Goal: Communication & Community: Connect with others

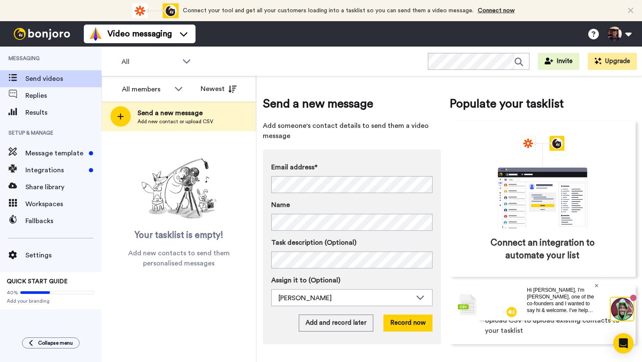
click at [596, 285] on icon at bounding box center [596, 285] width 3 height 3
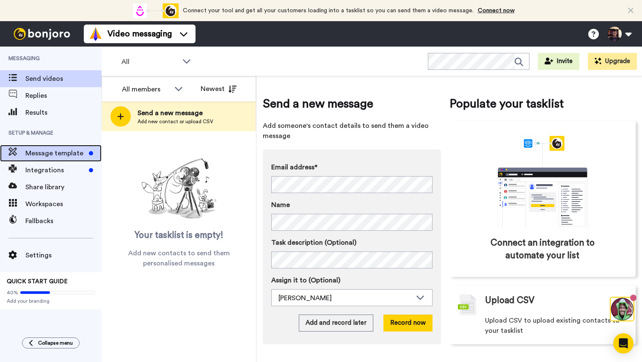
click at [61, 155] on span "Message template" at bounding box center [55, 153] width 60 height 10
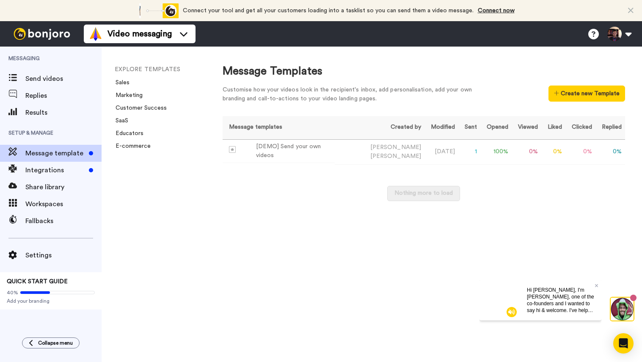
click at [53, 165] on span "Integrations" at bounding box center [55, 170] width 60 height 10
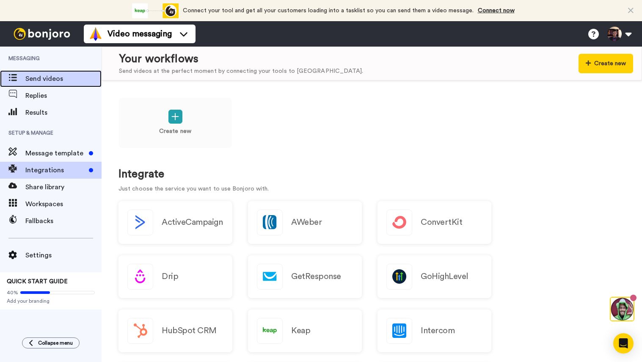
click at [58, 77] on span "Send videos" at bounding box center [63, 79] width 76 height 10
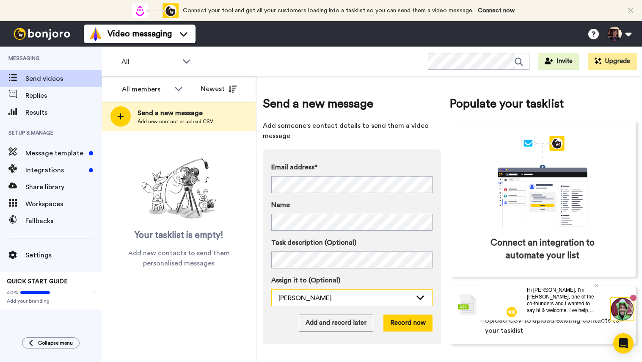
click at [419, 298] on icon at bounding box center [420, 297] width 10 height 8
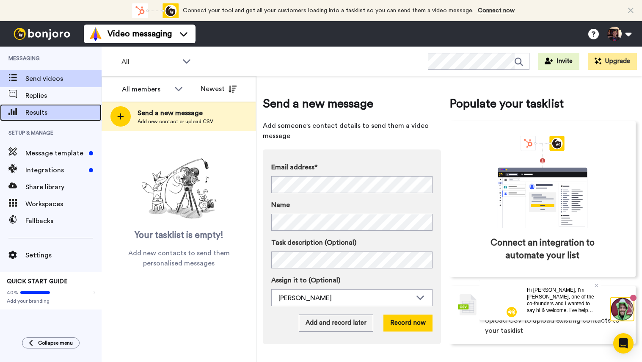
click at [53, 115] on span "Results" at bounding box center [63, 113] width 76 height 10
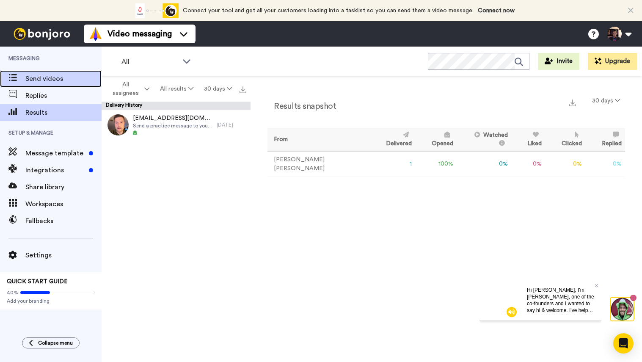
click at [52, 84] on div "Send videos" at bounding box center [51, 78] width 102 height 17
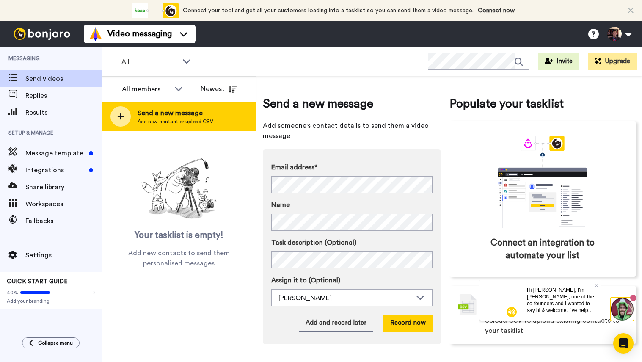
click at [160, 124] on span "Add new contact or upload CSV" at bounding box center [176, 121] width 76 height 7
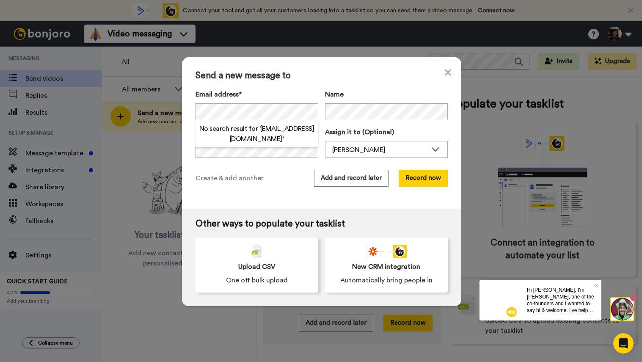
click at [273, 185] on div "Create & add another Add and record later Record now" at bounding box center [322, 178] width 252 height 17
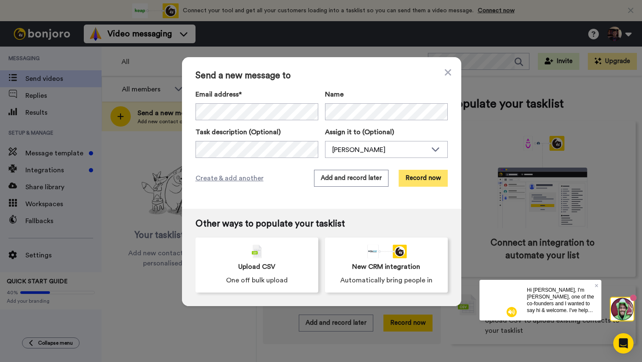
click at [422, 179] on button "Record now" at bounding box center [423, 178] width 49 height 17
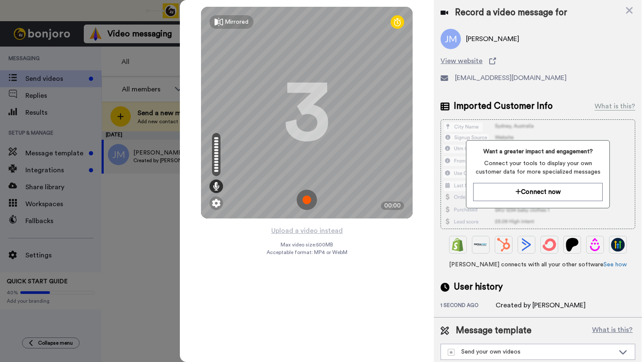
click at [307, 198] on img at bounding box center [307, 200] width 20 height 20
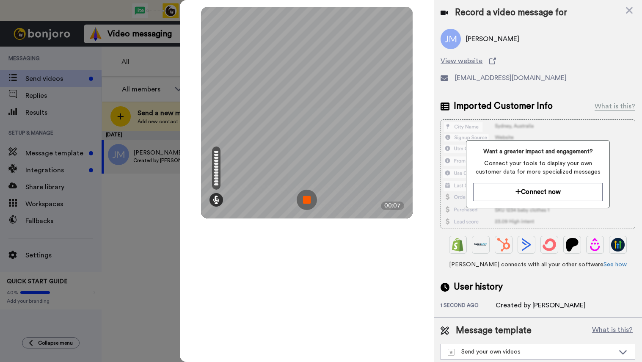
click at [311, 199] on img at bounding box center [307, 200] width 20 height 20
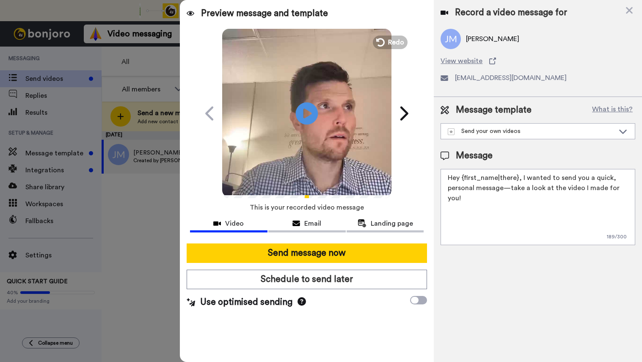
click at [309, 112] on icon "Play/Pause" at bounding box center [307, 113] width 22 height 40
click at [383, 227] on span "Landing page" at bounding box center [392, 223] width 42 height 10
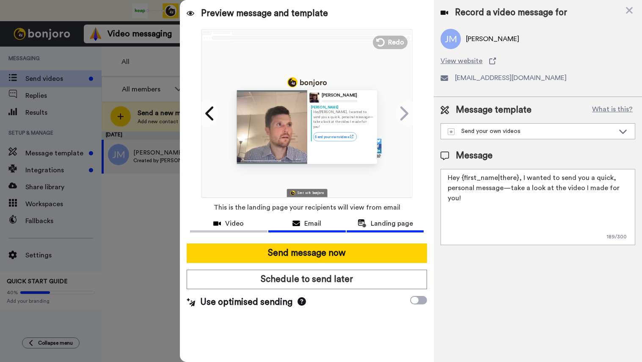
click at [323, 227] on div "Email" at bounding box center [306, 223] width 77 height 10
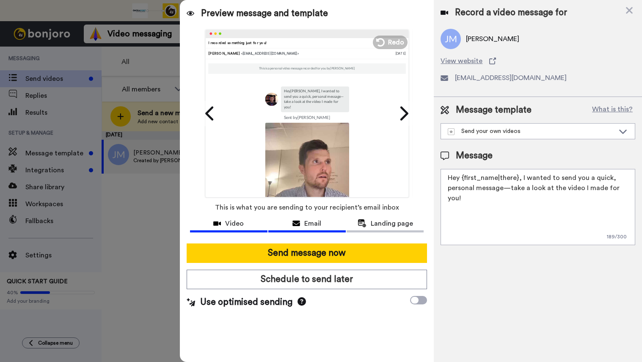
click at [237, 230] on button "Video" at bounding box center [228, 225] width 77 height 16
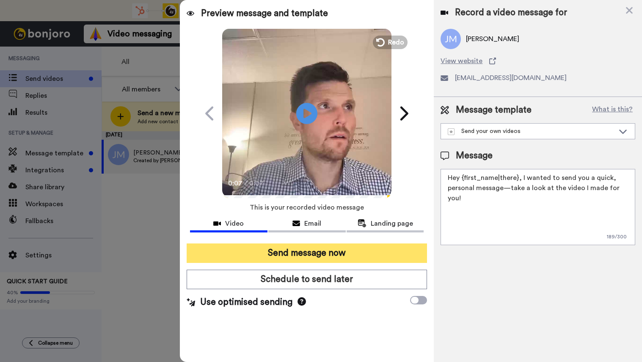
click at [328, 253] on button "Send message now" at bounding box center [307, 252] width 241 height 19
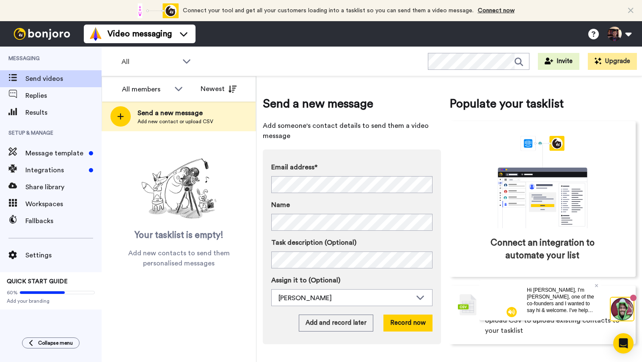
click at [631, 8] on icon at bounding box center [631, 10] width 6 height 8
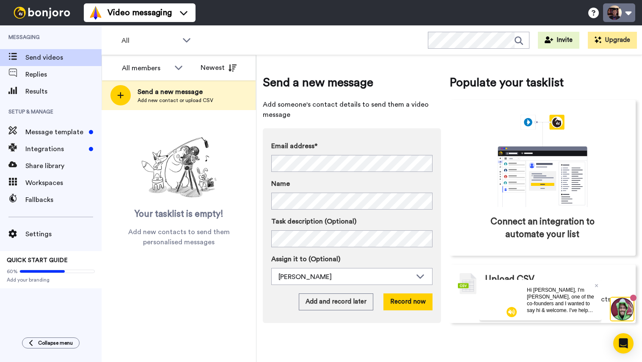
click at [626, 13] on button at bounding box center [619, 12] width 32 height 19
click at [398, 82] on span "Send a new message" at bounding box center [352, 82] width 178 height 17
click at [629, 14] on button at bounding box center [619, 12] width 32 height 19
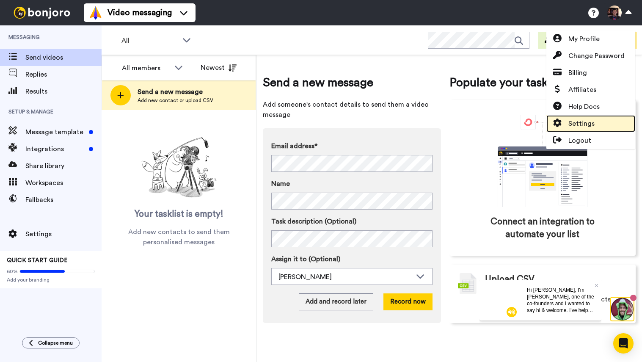
click at [591, 127] on span "Settings" at bounding box center [581, 124] width 26 height 10
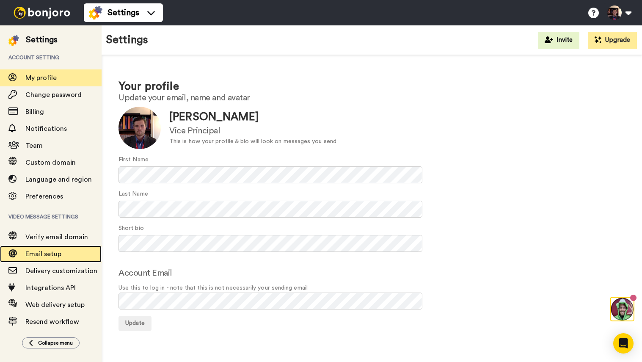
click at [55, 254] on span "Email setup" at bounding box center [43, 254] width 36 height 7
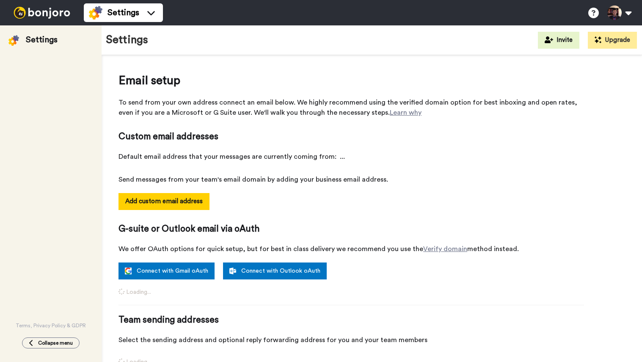
select select "163699"
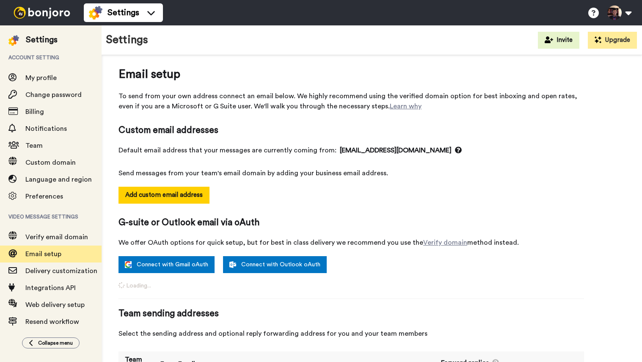
scroll to position [8, 0]
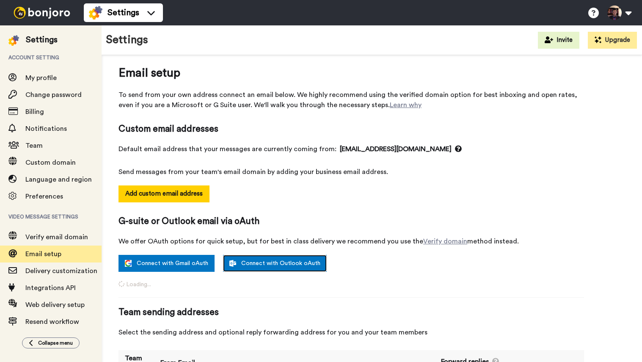
click at [252, 263] on link "Connect with Outlook oAuth" at bounding box center [275, 263] width 104 height 17
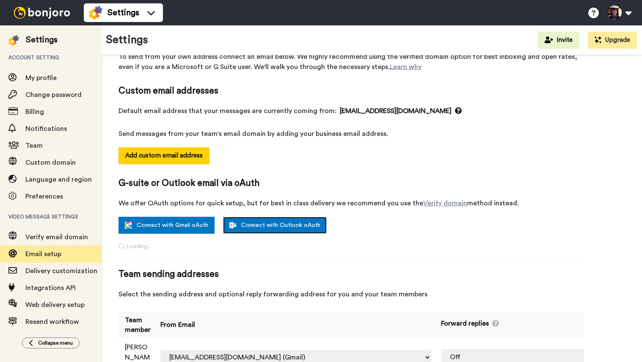
scroll to position [64, 0]
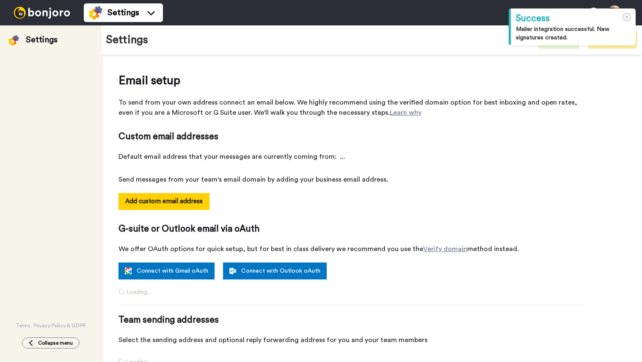
select select "163731"
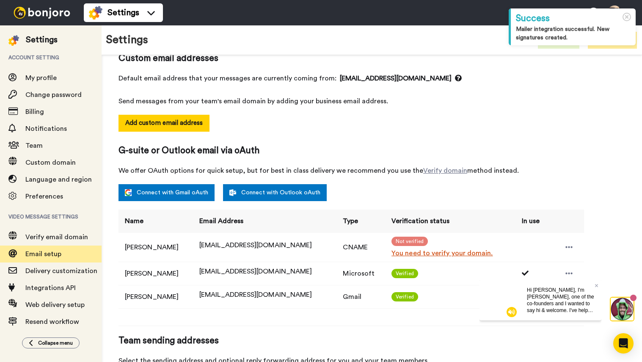
scroll to position [85, 0]
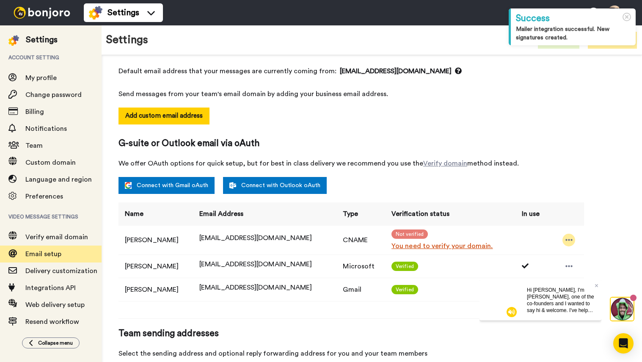
click at [565, 238] on icon at bounding box center [569, 240] width 8 height 8
click at [585, 266] on li "Delete" at bounding box center [589, 266] width 61 height 12
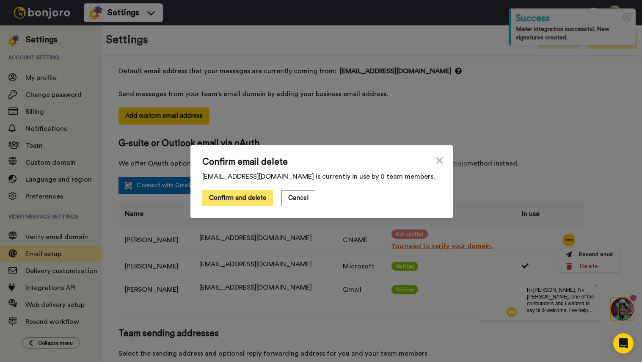
click at [239, 201] on button "Confirm and delete" at bounding box center [237, 198] width 71 height 16
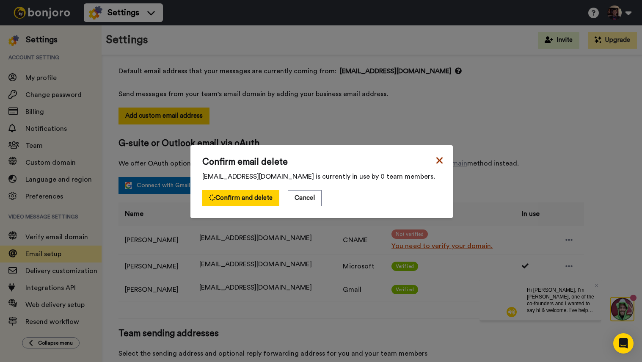
click at [437, 161] on icon at bounding box center [439, 160] width 6 height 6
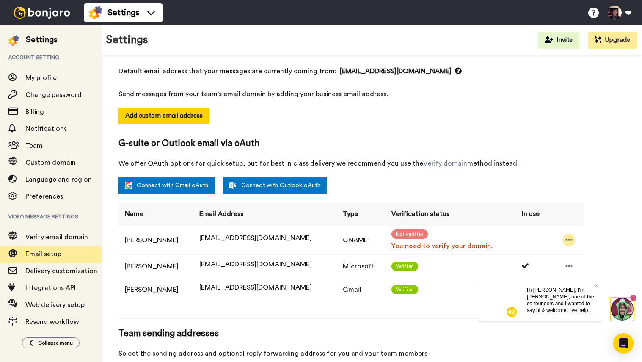
click at [567, 240] on icon at bounding box center [569, 240] width 8 height 8
click at [582, 264] on li "Delete" at bounding box center [589, 266] width 61 height 12
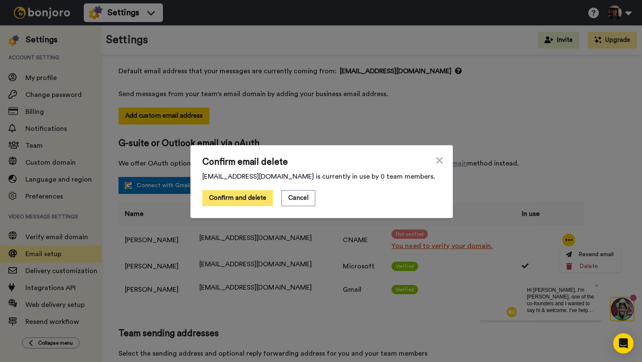
click at [224, 201] on button "Confirm and delete" at bounding box center [237, 198] width 71 height 16
click at [436, 162] on icon at bounding box center [439, 160] width 6 height 6
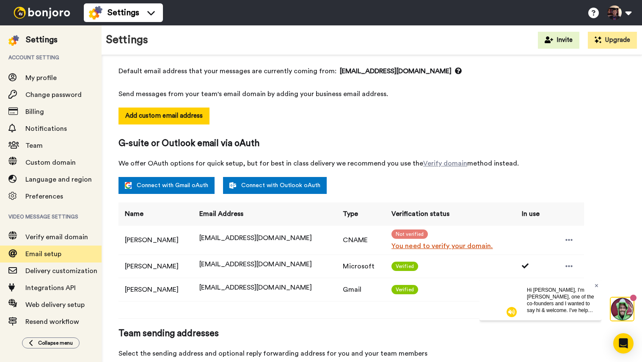
click at [597, 285] on icon at bounding box center [596, 285] width 3 height 3
click at [567, 267] on icon at bounding box center [569, 266] width 8 height 8
click at [521, 277] on td at bounding box center [531, 265] width 32 height 23
click at [275, 265] on span "jmcbeath@life-christian.org" at bounding box center [255, 264] width 113 height 7
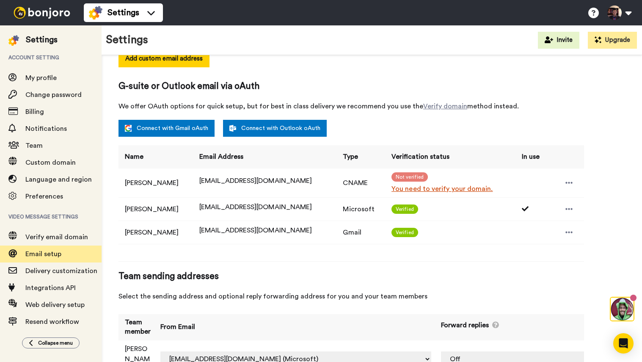
scroll to position [143, 0]
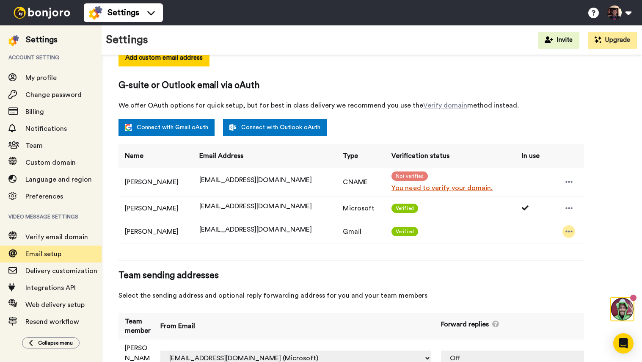
click at [565, 230] on icon at bounding box center [568, 231] width 7 height 2
click at [578, 245] on li "Delete" at bounding box center [582, 246] width 46 height 12
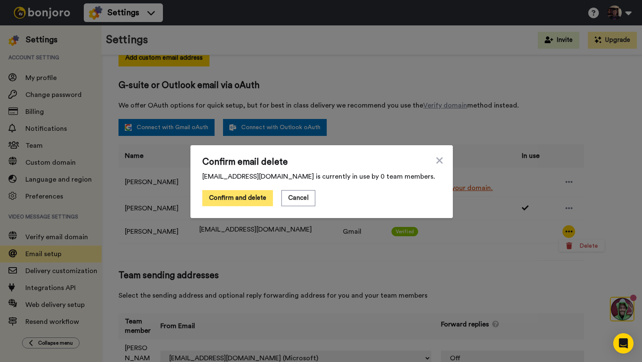
click at [241, 196] on button "Confirm and delete" at bounding box center [237, 198] width 71 height 16
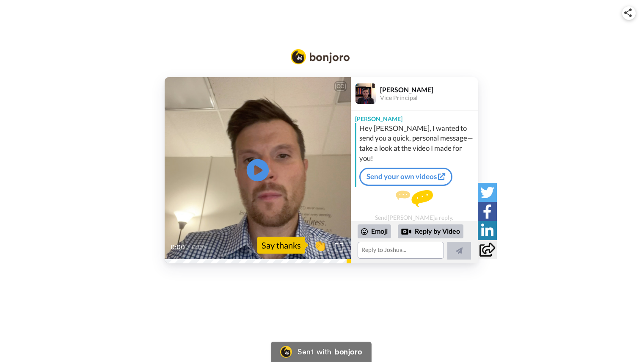
click at [259, 163] on icon at bounding box center [257, 170] width 22 height 22
click at [259, 162] on icon at bounding box center [257, 170] width 22 height 22
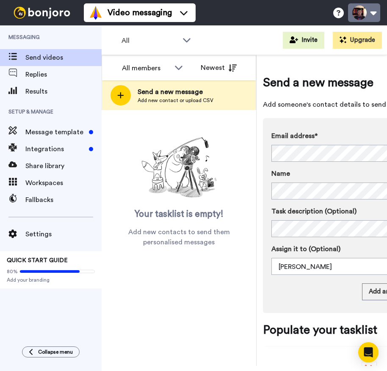
click at [375, 13] on button at bounding box center [364, 12] width 32 height 19
click at [128, 267] on div "All members All members [PERSON_NAME] Newest Send a new message Add new contact…" at bounding box center [179, 210] width 155 height 311
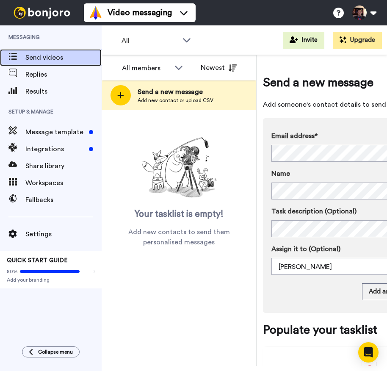
click at [56, 59] on span "Send videos" at bounding box center [63, 57] width 76 height 10
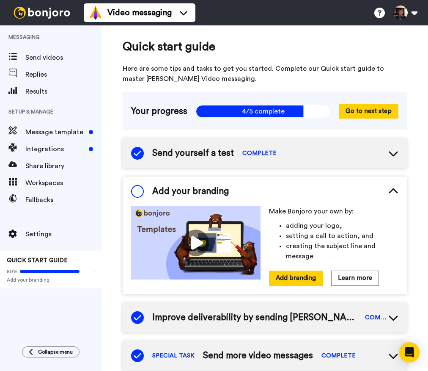
click at [182, 153] on span "Send yourself a test" at bounding box center [193, 153] width 82 height 13
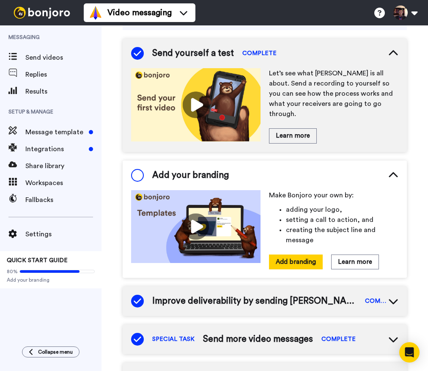
scroll to position [99, 0]
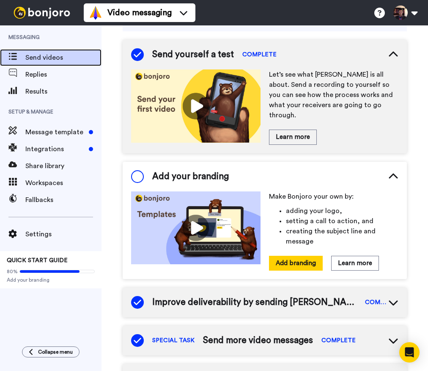
click at [40, 56] on span "Send videos" at bounding box center [63, 57] width 76 height 10
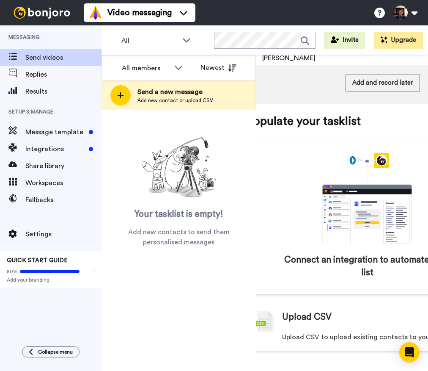
scroll to position [0, 14]
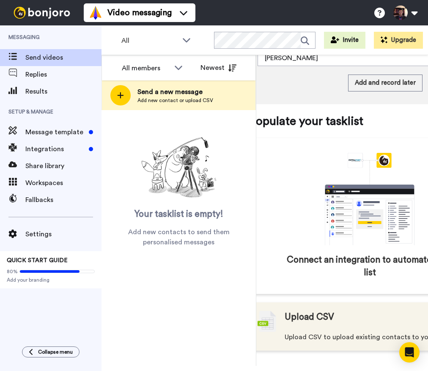
click at [307, 311] on span "Upload CSV" at bounding box center [310, 317] width 50 height 13
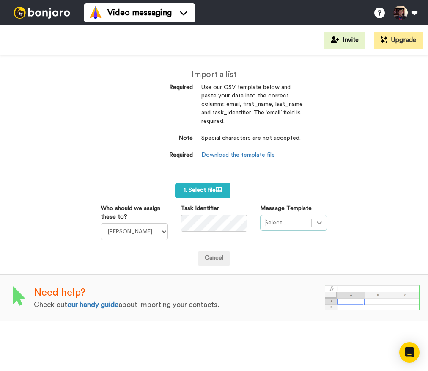
click at [320, 222] on icon at bounding box center [319, 222] width 8 height 8
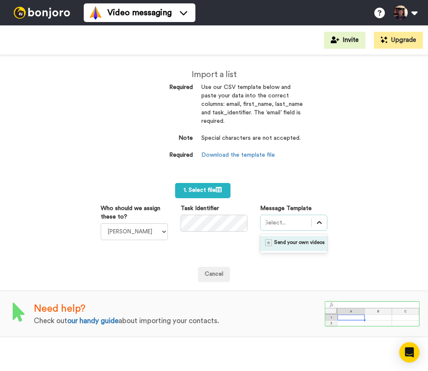
click at [320, 222] on icon at bounding box center [319, 222] width 8 height 8
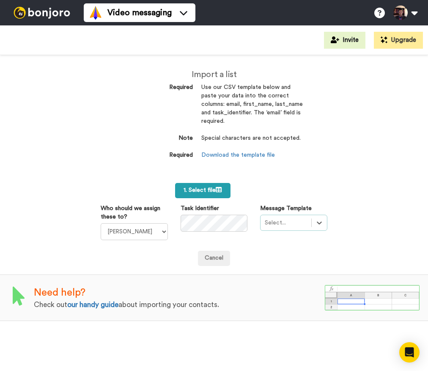
click at [215, 191] on span "1. Select file" at bounding box center [203, 190] width 38 height 6
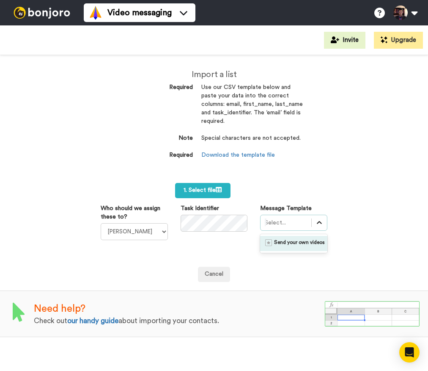
click at [321, 224] on icon at bounding box center [319, 222] width 8 height 8
click at [304, 241] on span "Send your own videos" at bounding box center [299, 243] width 51 height 8
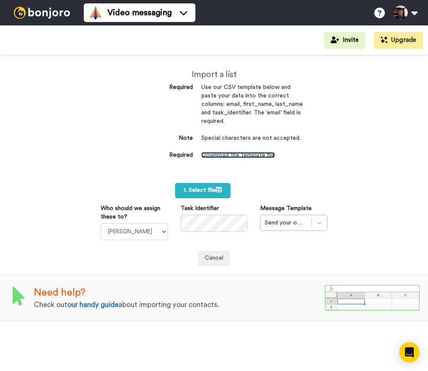
click at [243, 154] on link "Download the template file" at bounding box center [238, 155] width 74 height 6
